Goal: Find specific page/section: Find specific page/section

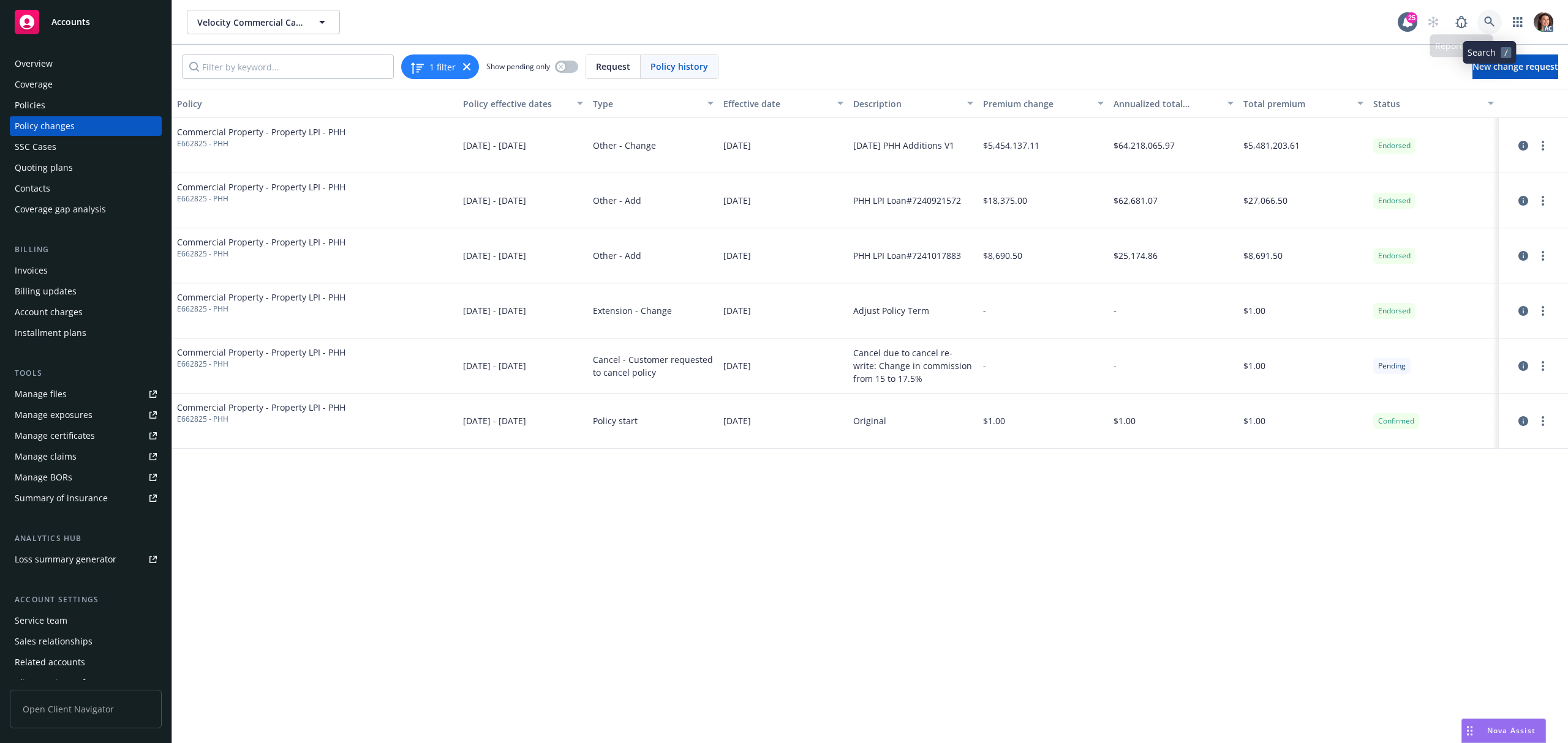
click at [1490, 21] on icon at bounding box center [1489, 22] width 11 height 11
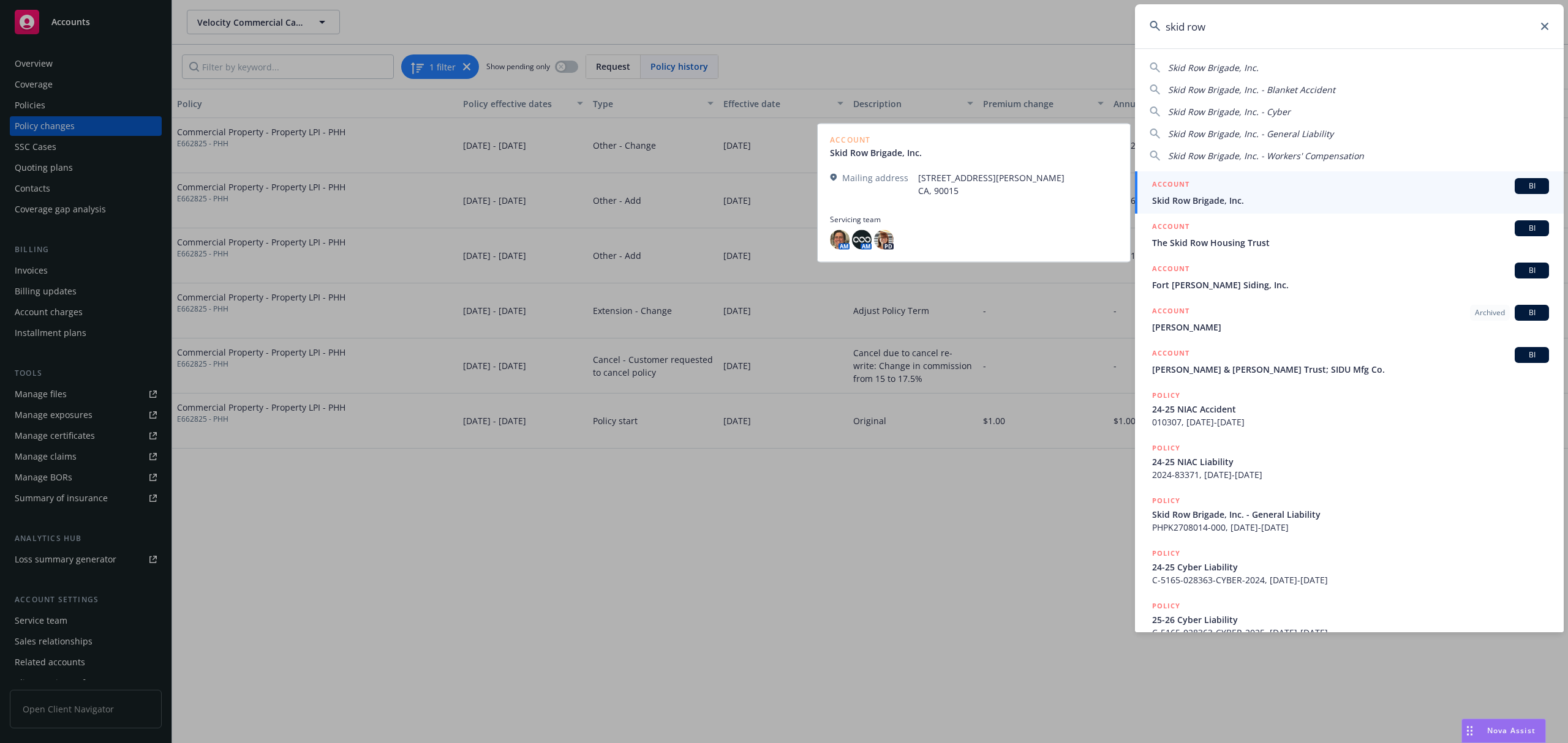
type input "skid row"
click at [1235, 196] on span "Skid Row Brigade, Inc." at bounding box center [1350, 200] width 397 height 13
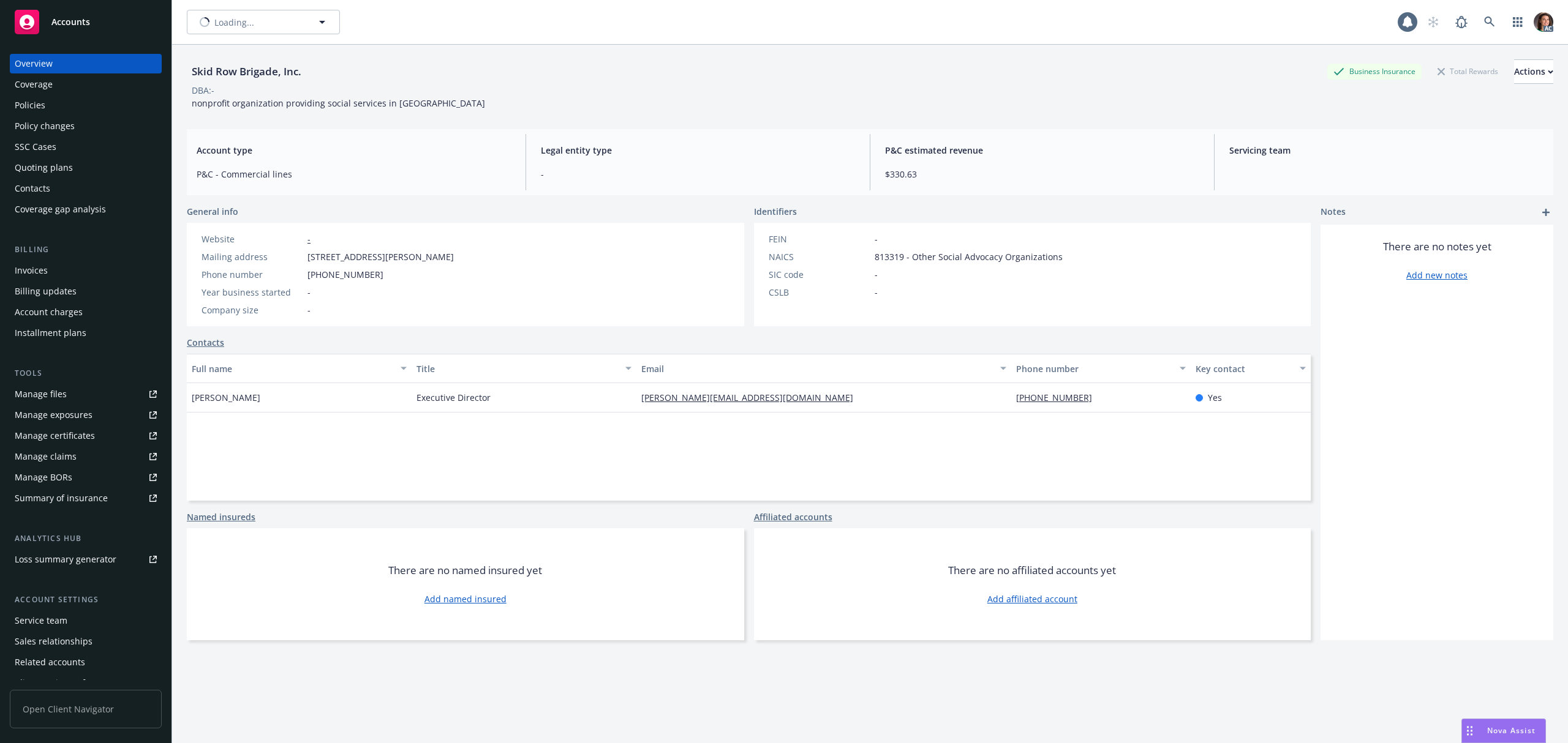
click at [47, 109] on div "Policies" at bounding box center [85, 105] width 142 height 20
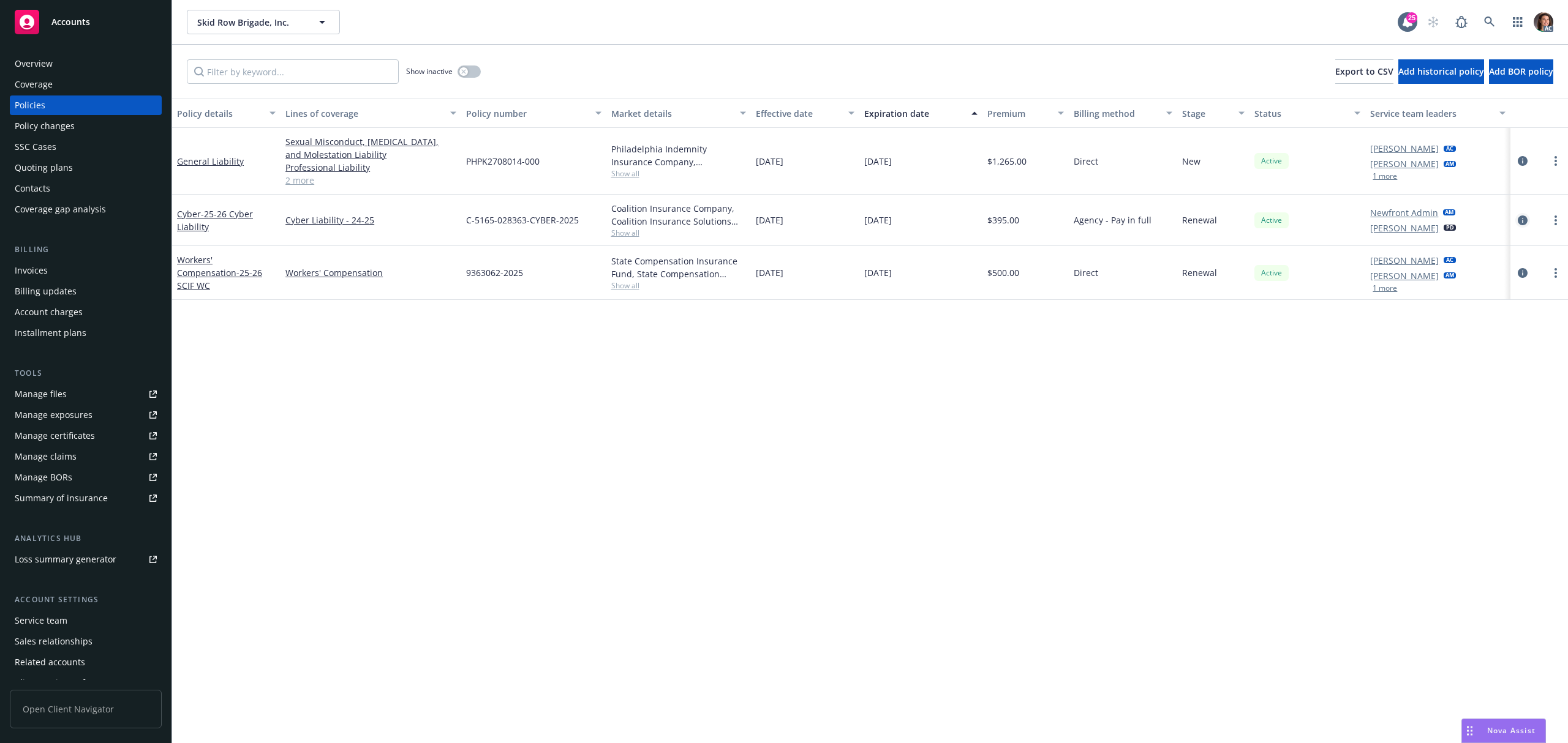
click at [1517, 220] on link "circleInformation" at bounding box center [1522, 220] width 15 height 15
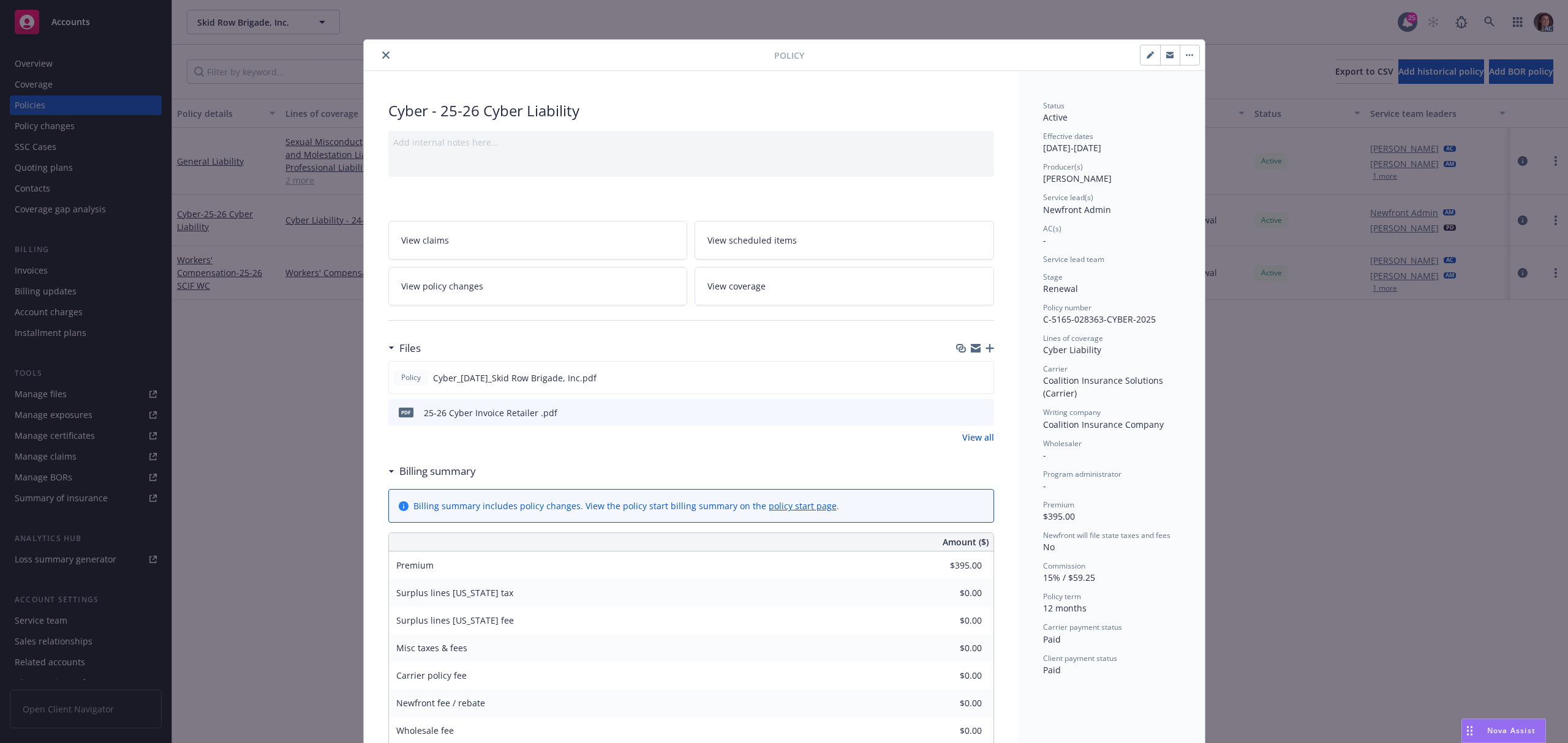
click at [385, 51] on button "close" at bounding box center [386, 55] width 15 height 15
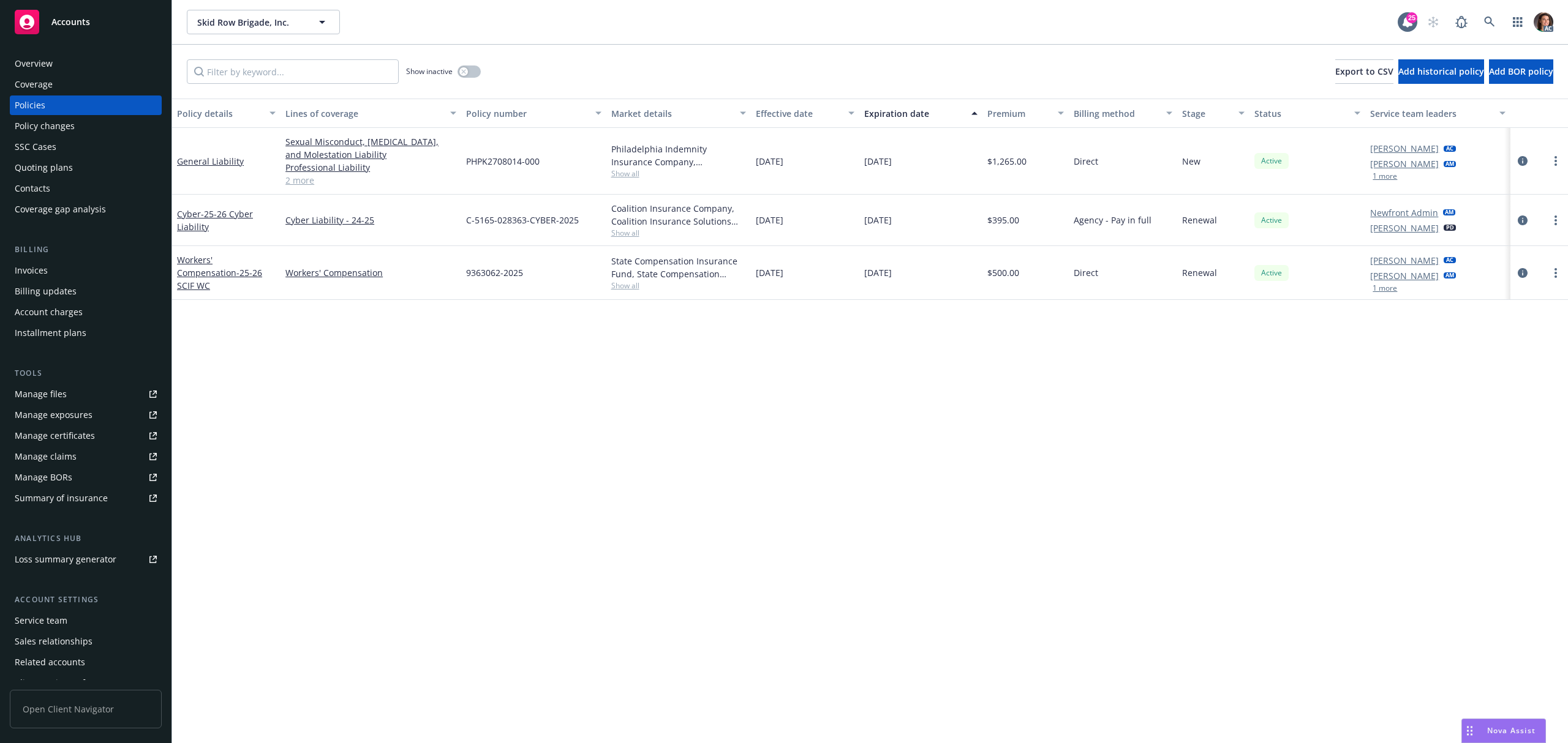
click at [534, 480] on div "Policy details Lines of coverage Policy number Market details Effective date Ex…" at bounding box center [870, 421] width 1396 height 645
